Goal: Find specific page/section: Find specific page/section

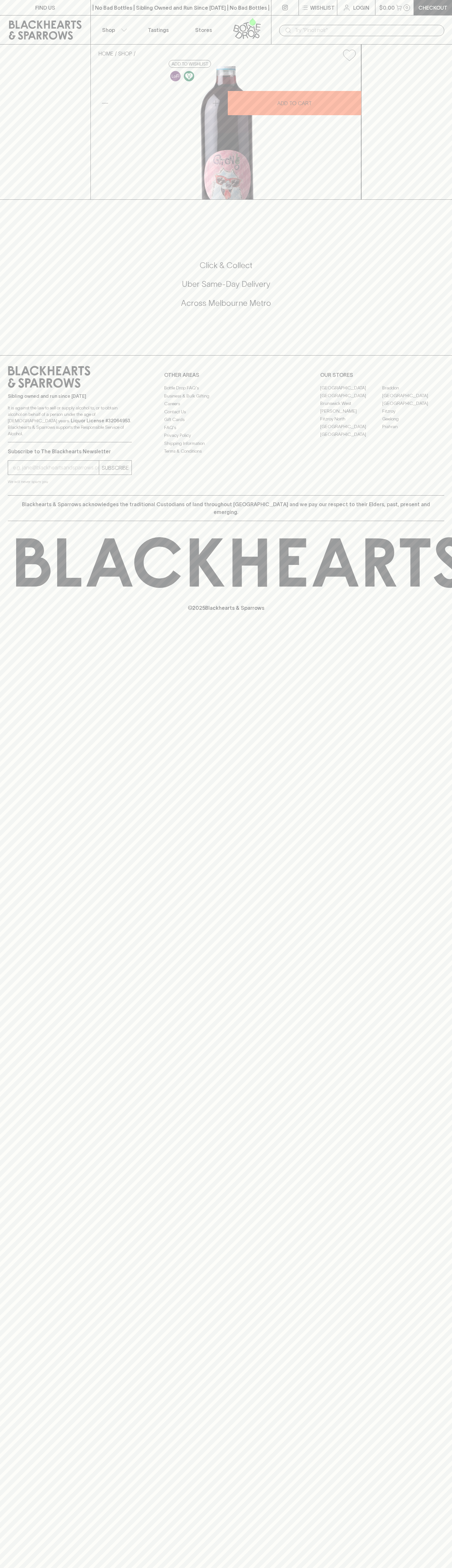
click at [413, 399] on link "[GEOGRAPHIC_DATA]" at bounding box center [413, 395] width 62 height 8
click at [1, 19] on link at bounding box center [45, 30] width 90 height 29
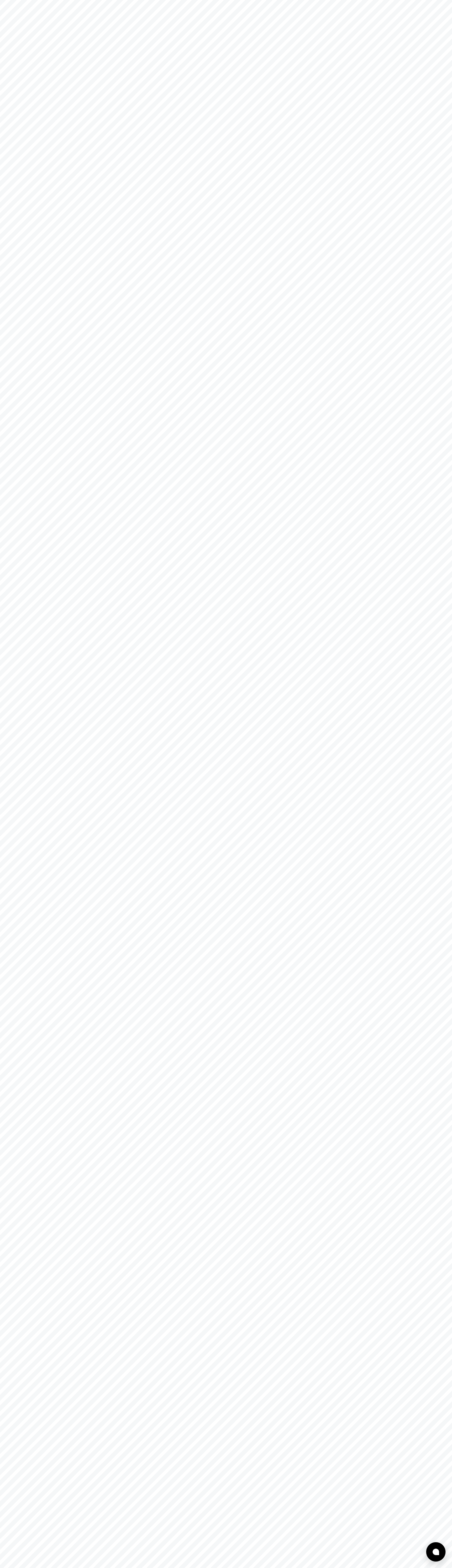
click at [438, 0] on html at bounding box center [226, 0] width 452 height 0
click at [77, 0] on html at bounding box center [226, 0] width 452 height 0
click at [13, 0] on html at bounding box center [226, 0] width 452 height 0
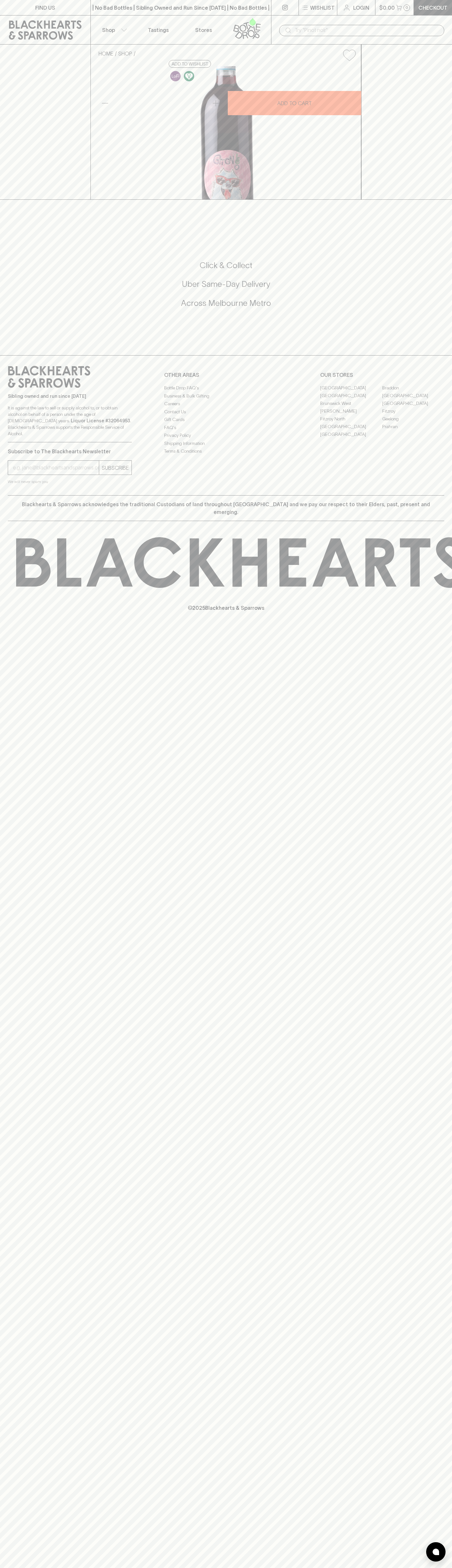
click at [413, 399] on link "[GEOGRAPHIC_DATA]" at bounding box center [413, 395] width 62 height 8
